Goal: Task Accomplishment & Management: Understand process/instructions

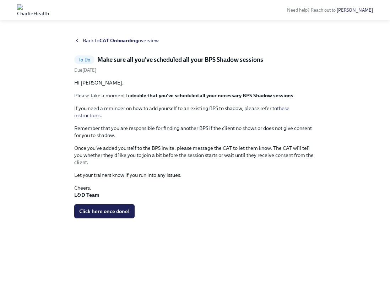
click at [78, 37] on div "Back to CAT Onboarding overview" at bounding box center [194, 40] width 241 height 7
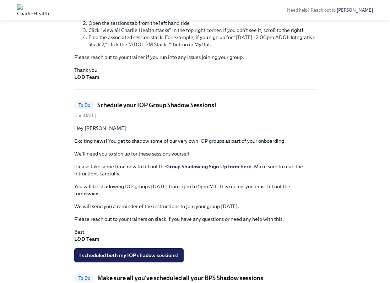
scroll to position [132, 0]
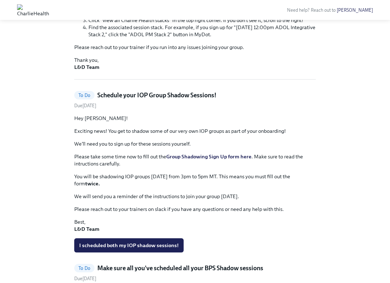
click at [116, 93] on h5 "Schedule your IOP Group Shadow Sessions!" at bounding box center [156, 95] width 119 height 9
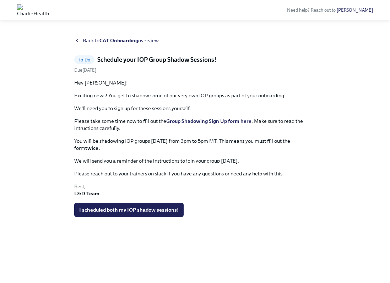
click at [78, 43] on icon at bounding box center [77, 41] width 6 height 6
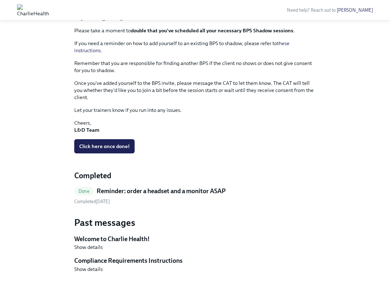
scroll to position [424, 0]
